Goal: Navigation & Orientation: Find specific page/section

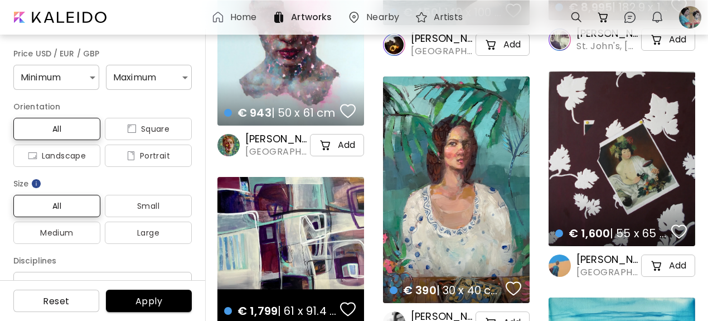
scroll to position [342, 0]
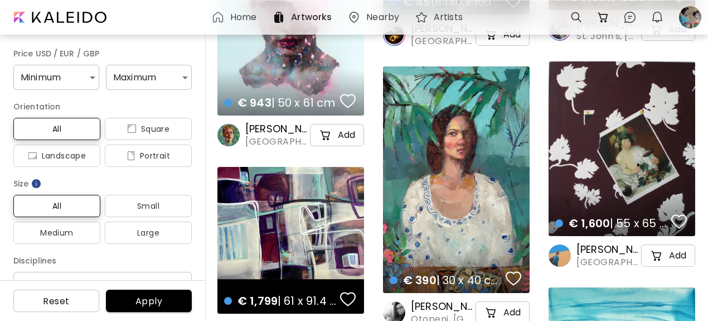
click at [454, 187] on div "€ 390 | 30 x 40 cm details" at bounding box center [456, 179] width 147 height 226
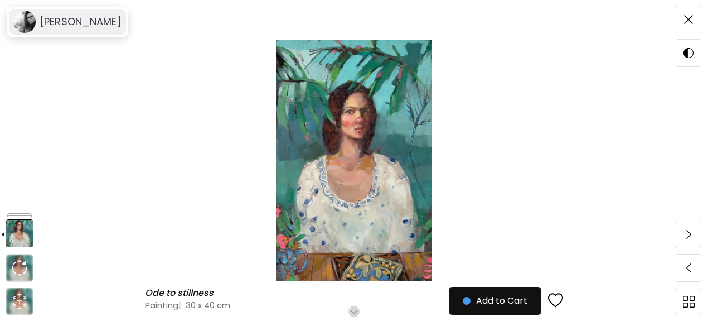
click at [87, 19] on h6 "[PERSON_NAME]" at bounding box center [80, 21] width 81 height 13
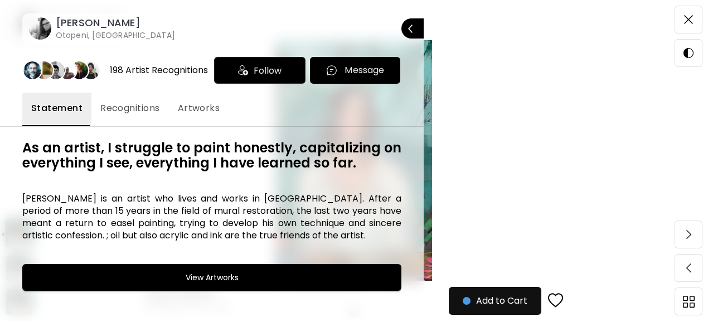
click at [134, 64] on div "198 Artist Recognitions" at bounding box center [159, 70] width 98 height 12
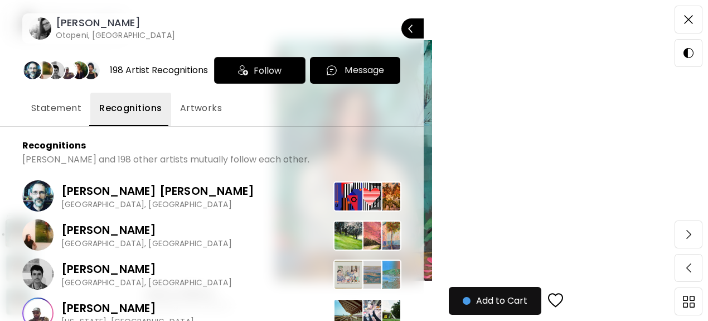
click at [101, 21] on h6 "[PERSON_NAME]" at bounding box center [115, 22] width 119 height 13
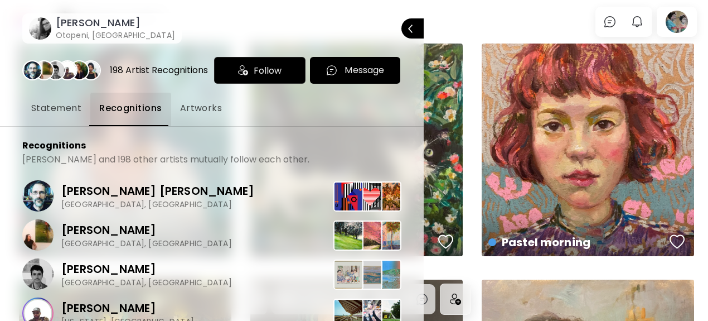
click at [512, 28] on div at bounding box center [354, 160] width 708 height 321
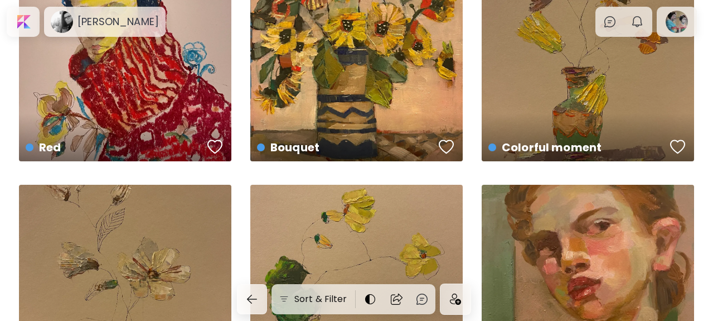
scroll to position [1734, 0]
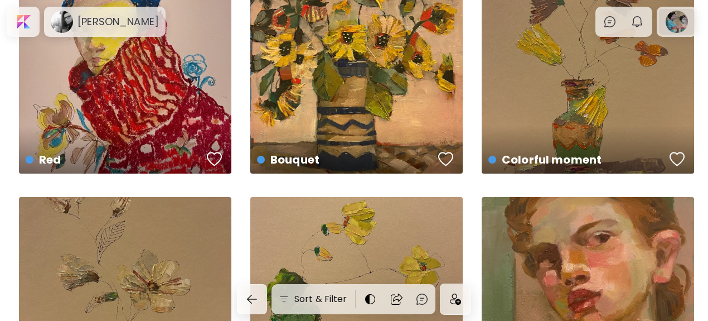
click at [681, 20] on div at bounding box center [677, 22] width 36 height 26
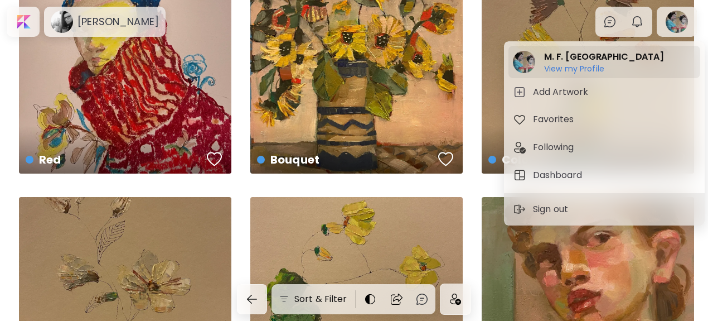
click at [566, 64] on h6 "View my Profile" at bounding box center [604, 69] width 120 height 10
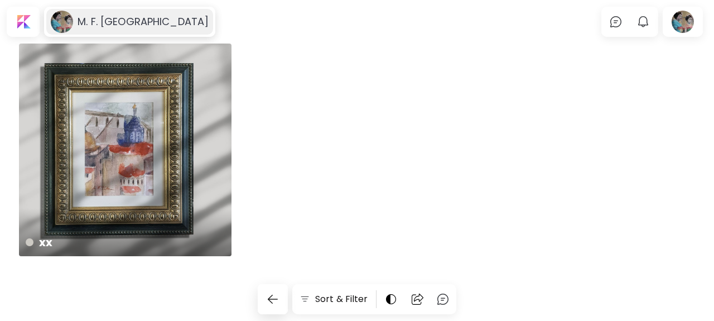
click at [59, 21] on image at bounding box center [62, 22] width 22 height 22
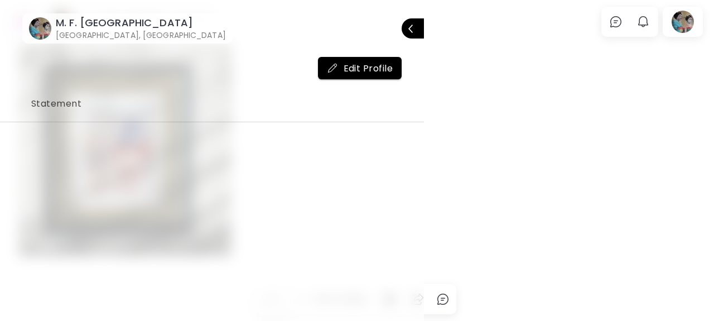
click at [66, 23] on h6 "M. F. [GEOGRAPHIC_DATA]" at bounding box center [141, 22] width 170 height 13
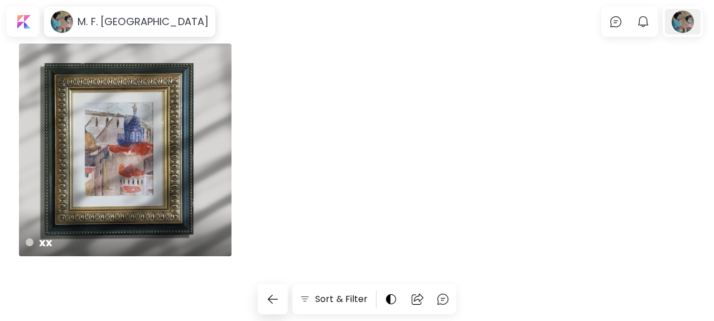
click at [684, 20] on div at bounding box center [683, 22] width 36 height 26
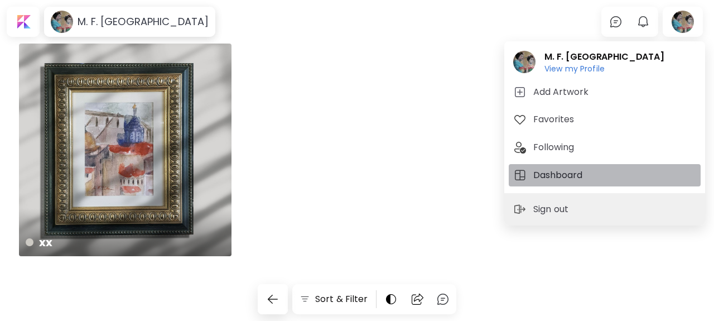
click at [555, 172] on h5 "Dashboard" at bounding box center [559, 174] width 52 height 13
